Goal: Navigation & Orientation: Find specific page/section

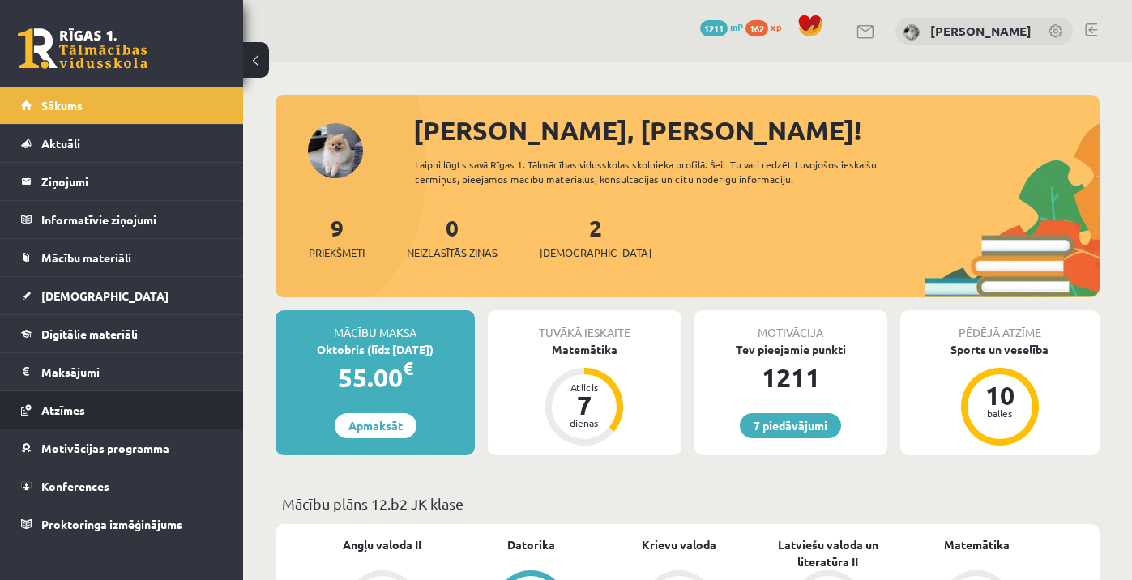
click at [76, 415] on span "Atzīmes" at bounding box center [63, 410] width 44 height 15
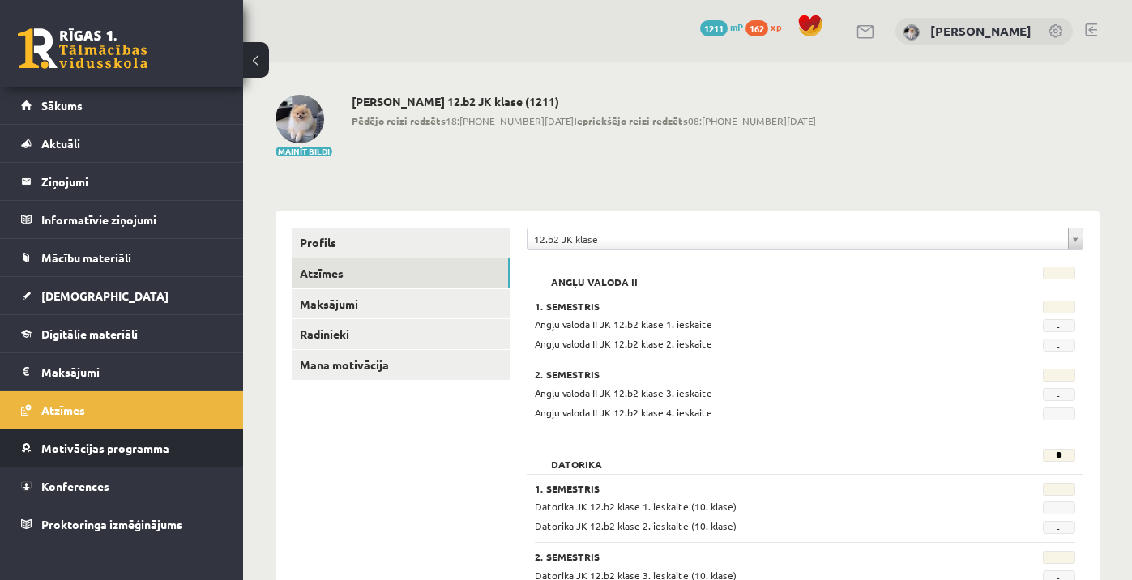
click at [84, 446] on span "Motivācijas programma" at bounding box center [105, 448] width 128 height 15
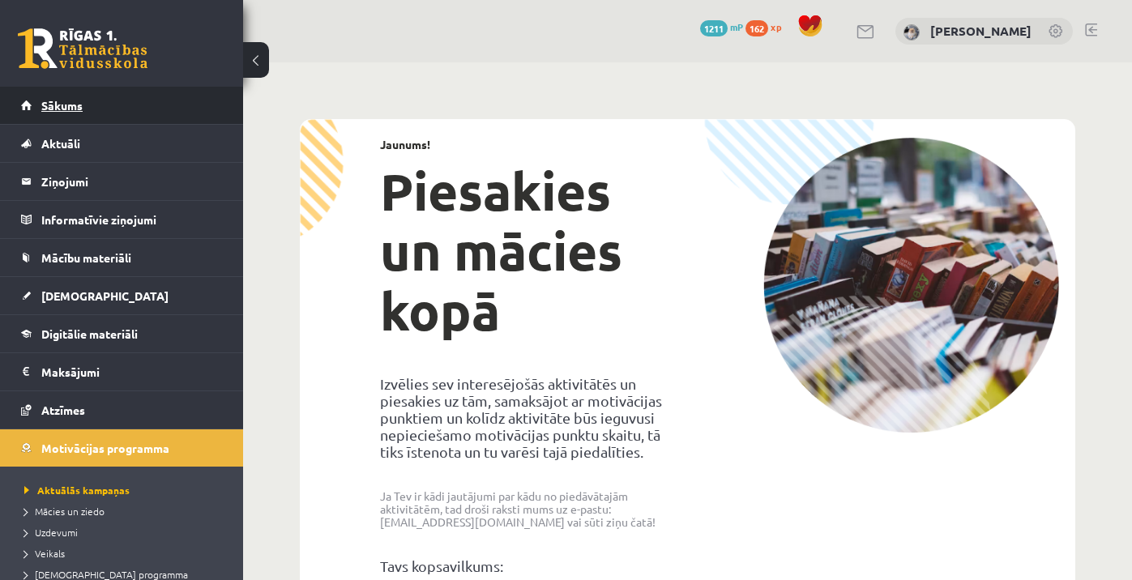
click at [100, 109] on link "Sākums" at bounding box center [122, 105] width 202 height 37
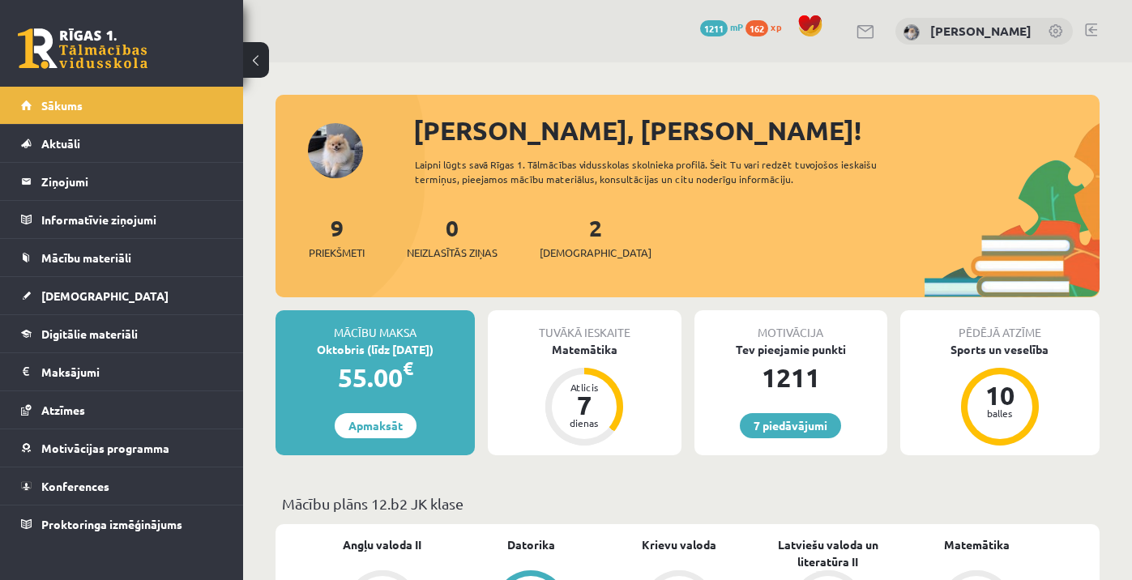
click at [162, 2] on div "7 Dāvanas 1211 mP 162 xp" at bounding box center [121, 43] width 243 height 87
